Goal: Check status: Check status

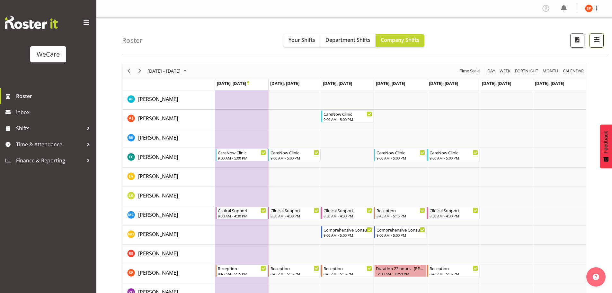
click at [599, 40] on span "button" at bounding box center [597, 39] width 8 height 8
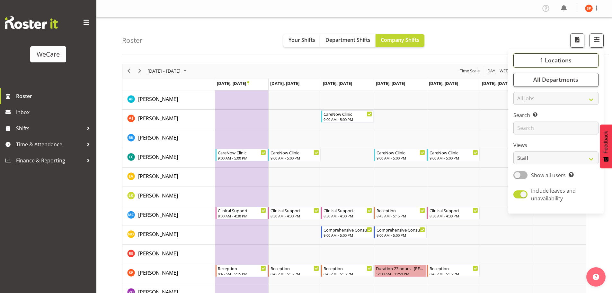
click at [566, 61] on span "1 Locations" at bounding box center [555, 60] width 31 height 8
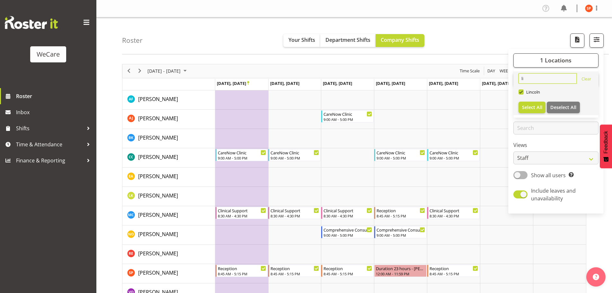
click at [538, 76] on input "li" at bounding box center [548, 78] width 58 height 10
click at [527, 106] on span "Select All" at bounding box center [532, 107] width 20 height 6
click at [169, 70] on span "[DATE] - [DATE]" at bounding box center [164, 71] width 34 height 8
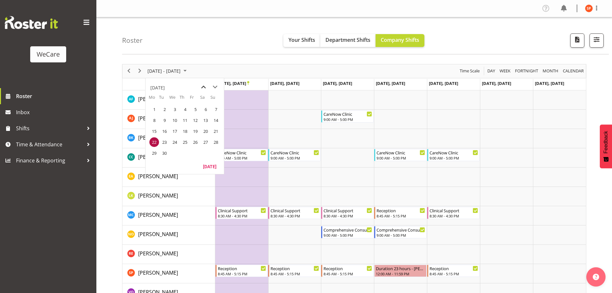
click at [204, 88] on span "previous month" at bounding box center [203, 87] width 11 height 12
click at [154, 130] on span "11" at bounding box center [154, 131] width 10 height 10
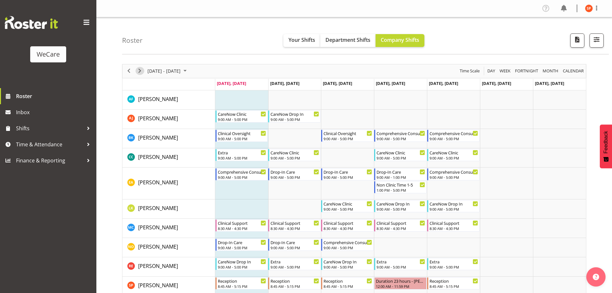
click at [142, 74] on span "Next" at bounding box center [140, 71] width 8 height 8
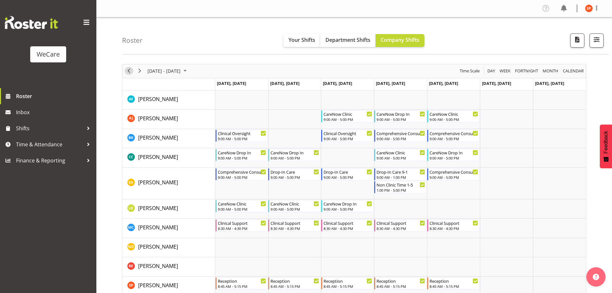
click at [129, 71] on span "Previous" at bounding box center [129, 71] width 8 height 8
